Goal: Task Accomplishment & Management: Use online tool/utility

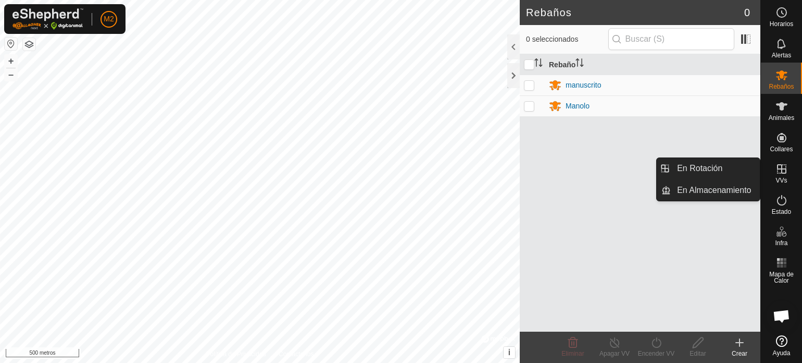
click at [779, 174] on icon at bounding box center [782, 169] width 13 height 13
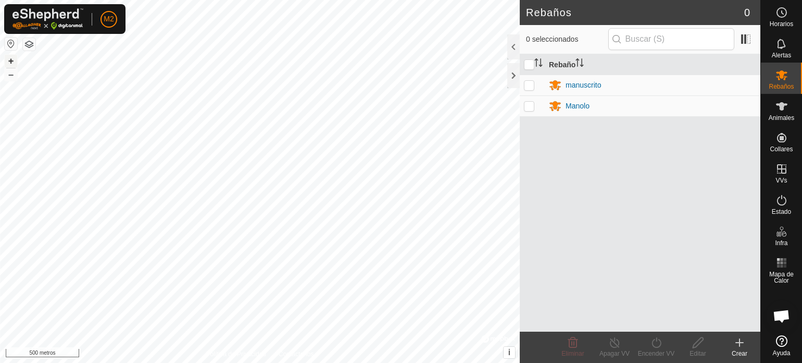
click at [12, 60] on font "+" at bounding box center [11, 60] width 6 height 11
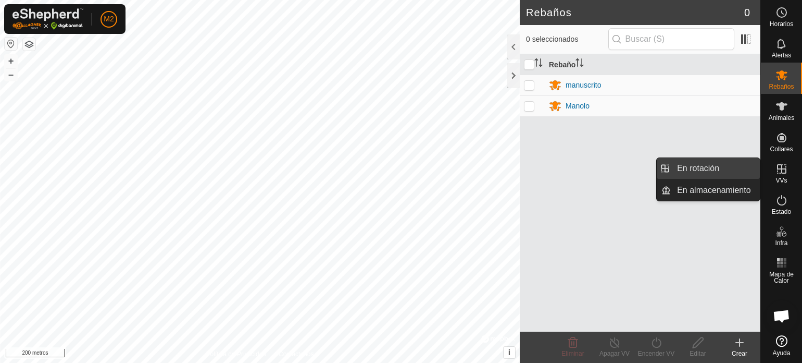
click at [684, 162] on link "En rotación" at bounding box center [715, 168] width 89 height 21
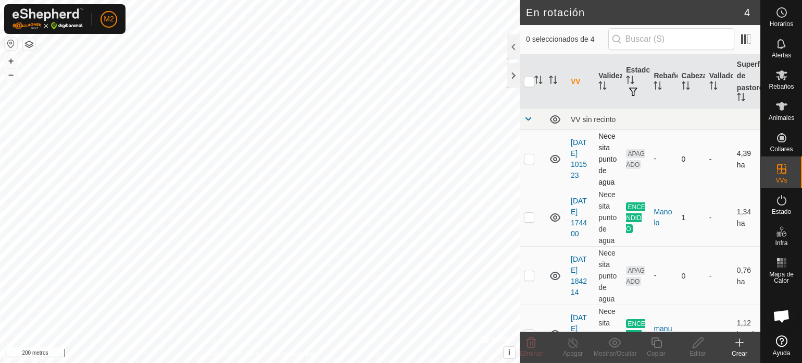
click at [531, 159] on p-checkbox at bounding box center [529, 158] width 10 height 8
checkbox input "true"
click at [694, 339] on icon at bounding box center [698, 342] width 13 height 13
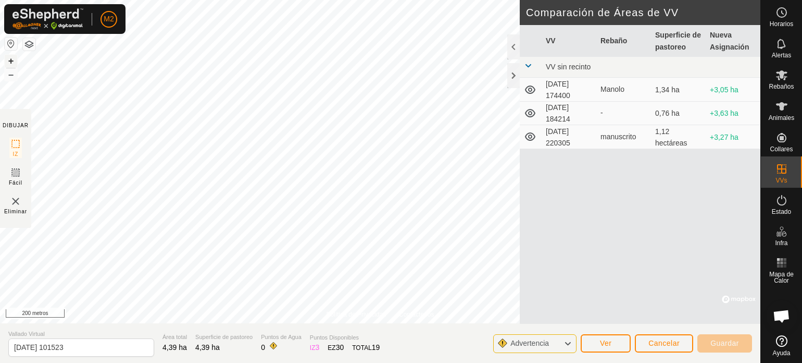
click at [9, 61] on font "+" at bounding box center [11, 60] width 6 height 11
click at [521, 155] on div "Política de Privacidad Contáctenos Landmark 1 + – ⇧ i © Mapbox , © OpenStreetMa…" at bounding box center [380, 181] width 760 height 363
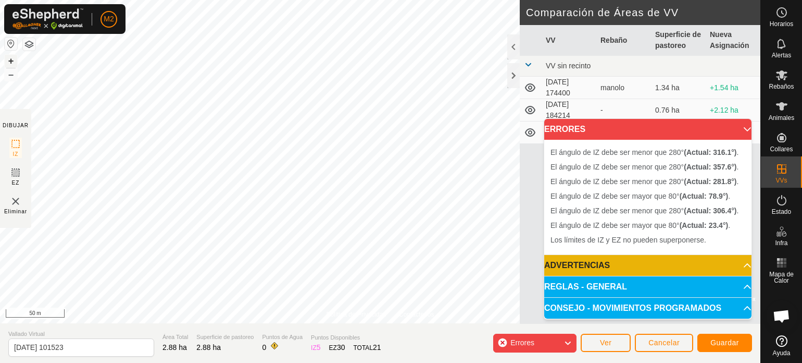
click at [10, 60] on button "+" at bounding box center [11, 61] width 13 height 13
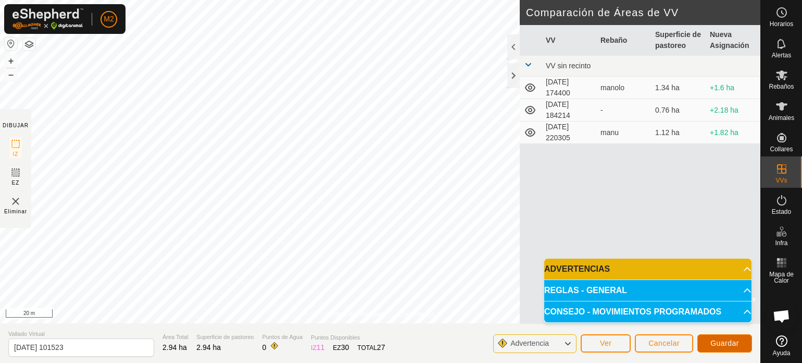
click at [727, 338] on button "Guardar" at bounding box center [724, 343] width 55 height 18
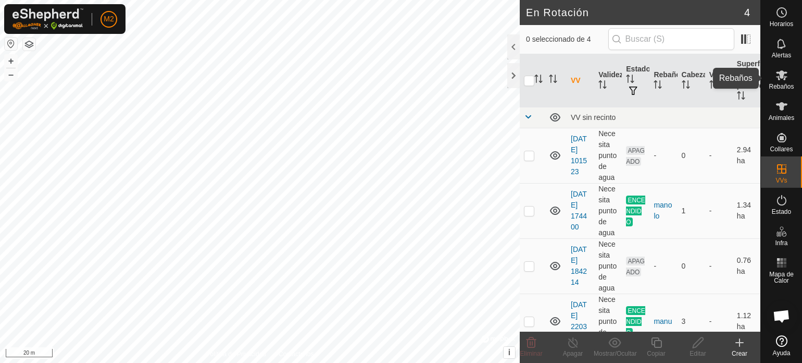
click at [782, 85] on span "Rebaños" at bounding box center [781, 86] width 25 height 6
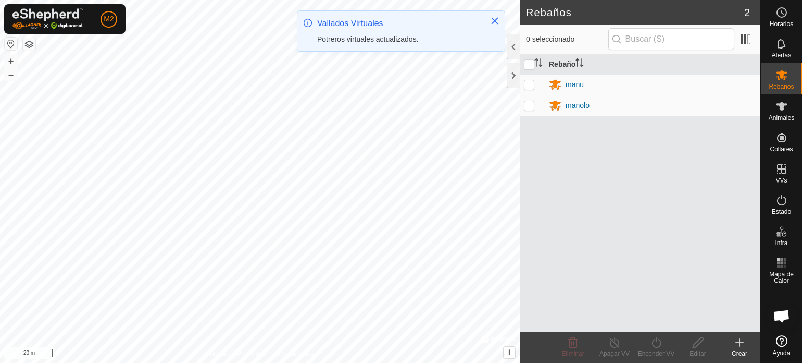
click at [530, 106] on p-checkbox at bounding box center [529, 105] width 10 height 8
checkbox input "true"
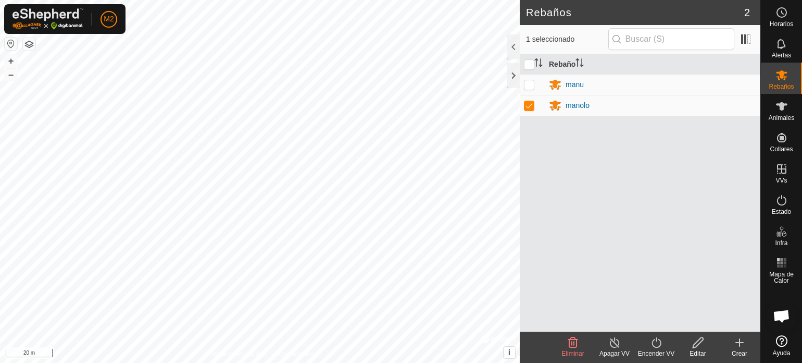
drag, startPoint x: 666, startPoint y: 271, endPoint x: 646, endPoint y: 221, distance: 53.8
click at [648, 226] on div "Rebaño [PERSON_NAME]" at bounding box center [640, 192] width 241 height 277
click at [613, 336] on icon at bounding box center [614, 342] width 13 height 13
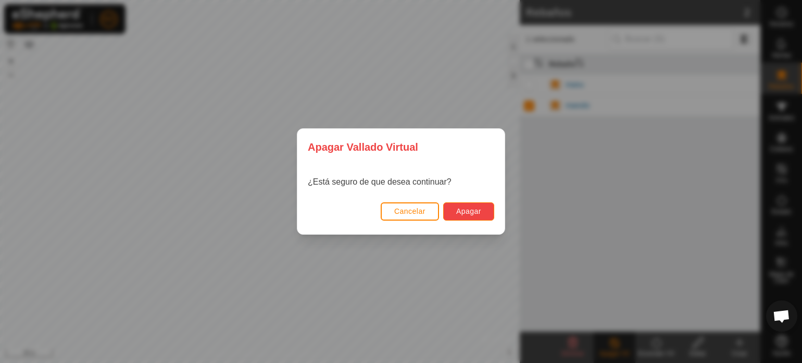
click at [479, 208] on span "Apagar" at bounding box center [468, 211] width 25 height 8
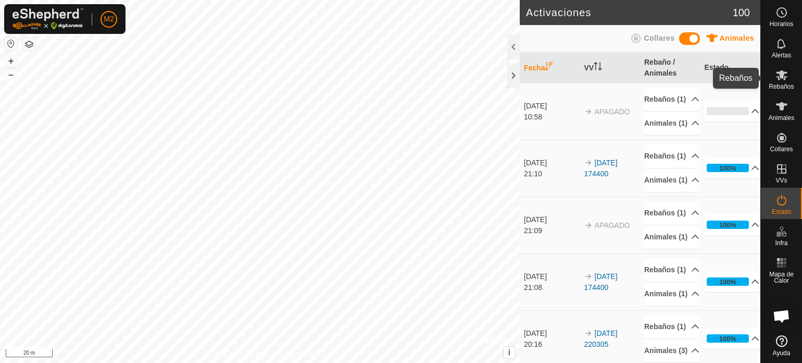
click at [780, 85] on span "Rebaños" at bounding box center [781, 86] width 25 height 6
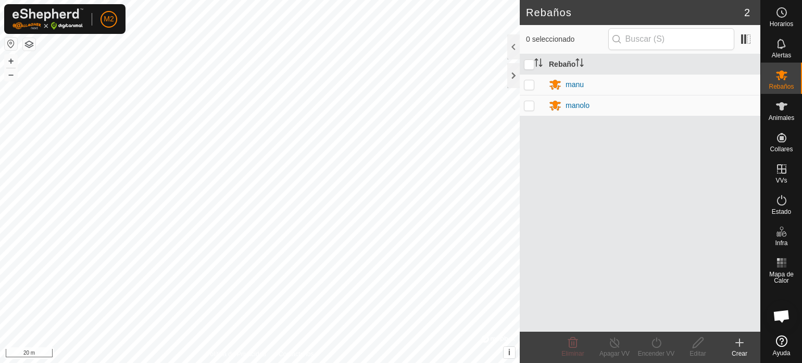
click at [532, 83] on p-checkbox at bounding box center [529, 84] width 10 height 8
checkbox input "true"
click at [615, 342] on icon at bounding box center [614, 342] width 13 height 13
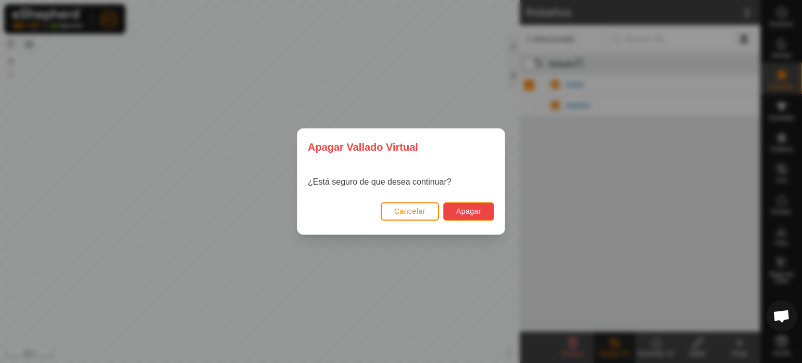
click at [473, 208] on span "Apagar" at bounding box center [468, 211] width 25 height 8
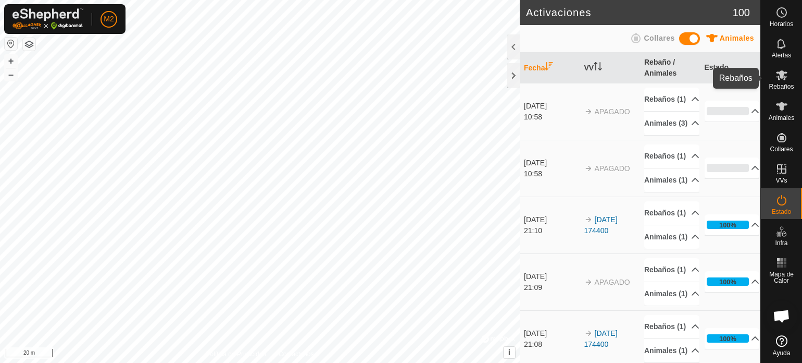
click at [777, 86] on span "Rebaños" at bounding box center [781, 86] width 25 height 6
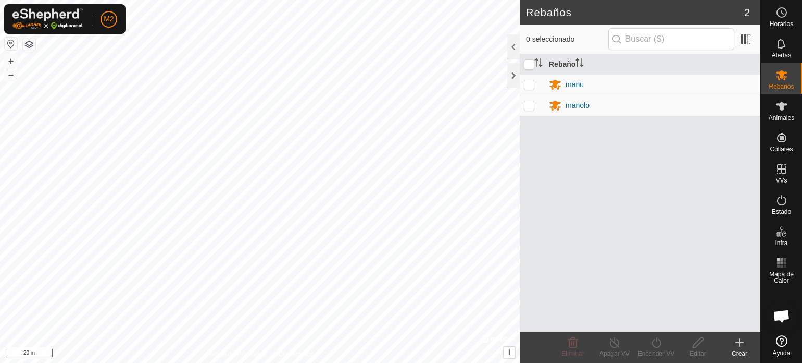
click at [531, 83] on p-checkbox at bounding box center [529, 84] width 10 height 8
checkbox input "true"
click at [526, 106] on p-checkbox at bounding box center [529, 105] width 10 height 8
checkbox input "true"
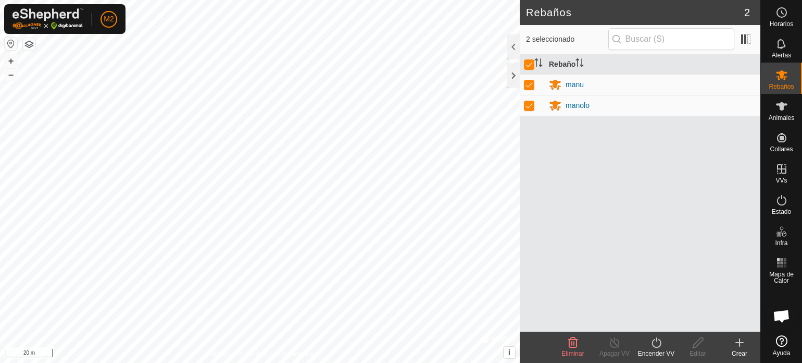
click at [657, 343] on icon at bounding box center [656, 342] width 13 height 13
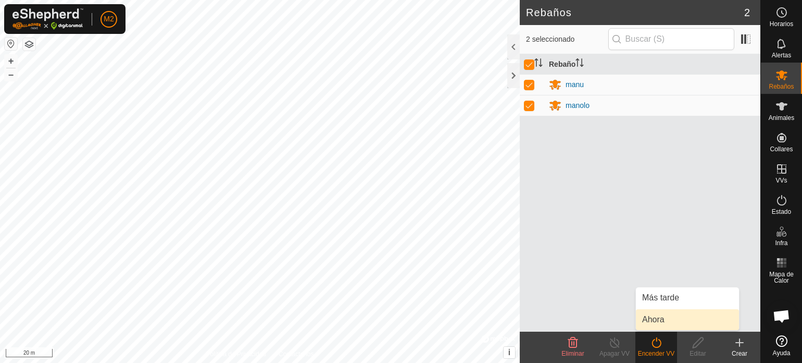
click at [657, 320] on link "Ahora" at bounding box center [687, 319] width 103 height 21
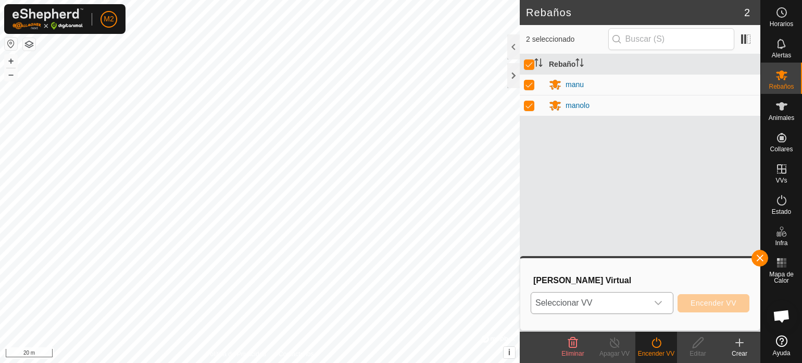
click at [658, 301] on icon "dropdown trigger" at bounding box center [658, 302] width 8 height 8
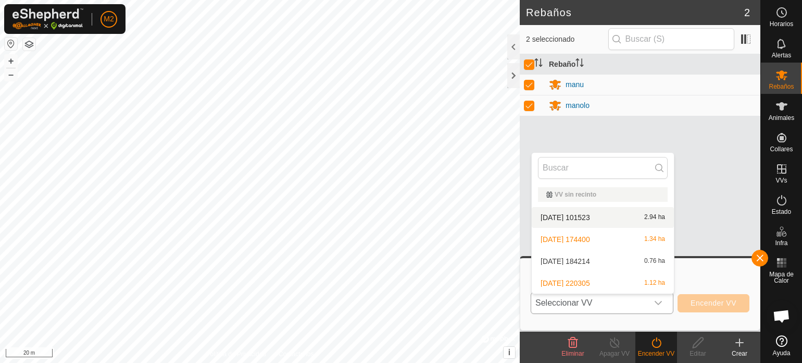
click at [547, 217] on li "[DATE] 101523 2.94 ha" at bounding box center [603, 217] width 142 height 21
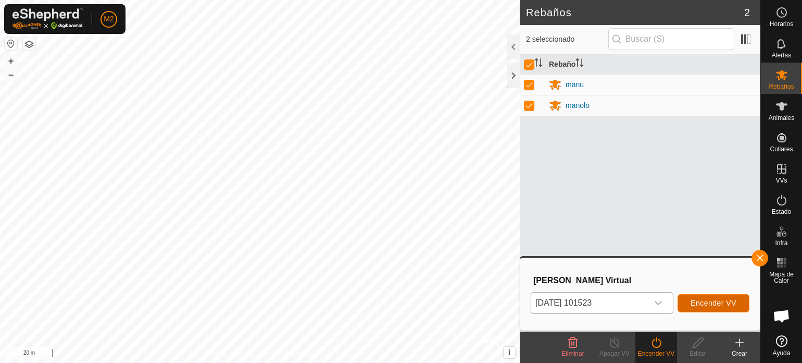
click at [708, 295] on button "Encender VV" at bounding box center [714, 303] width 72 height 18
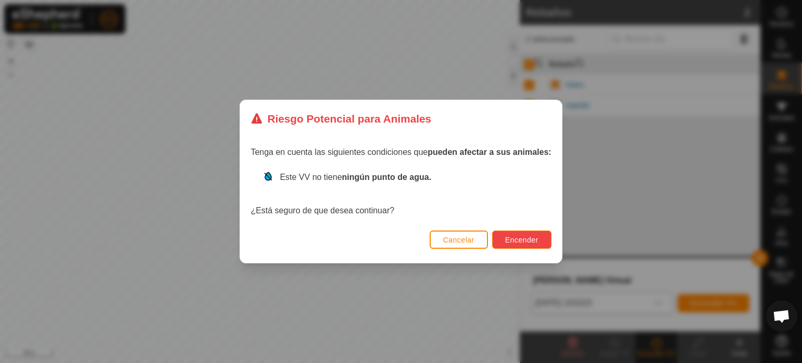
click at [530, 240] on span "Encender" at bounding box center [521, 239] width 33 height 8
